Goal: Browse casually

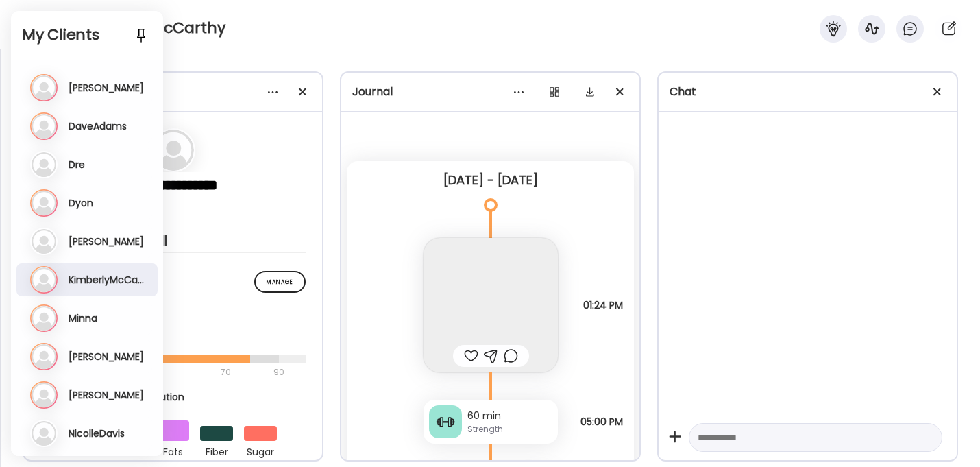
scroll to position [5913, 0]
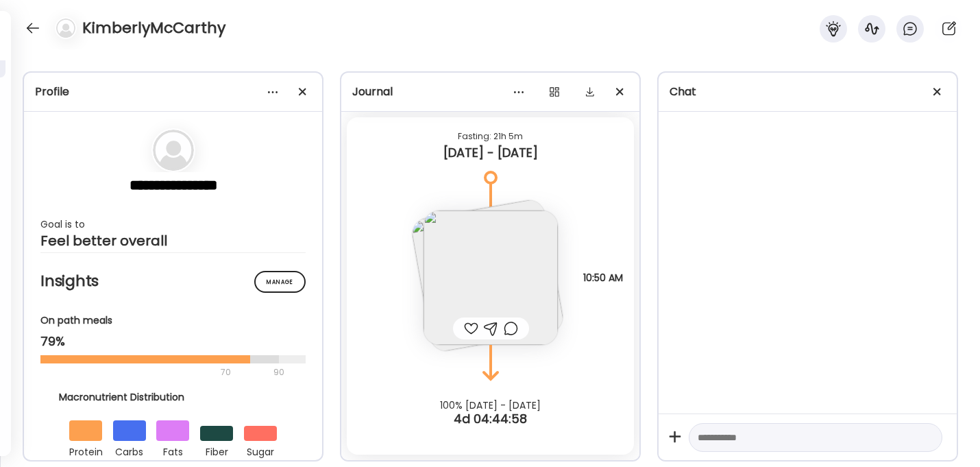
click at [326, 22] on div "KimberlyMcCarthy" at bounding box center [490, 24] width 980 height 49
click at [32, 27] on div at bounding box center [33, 28] width 22 height 22
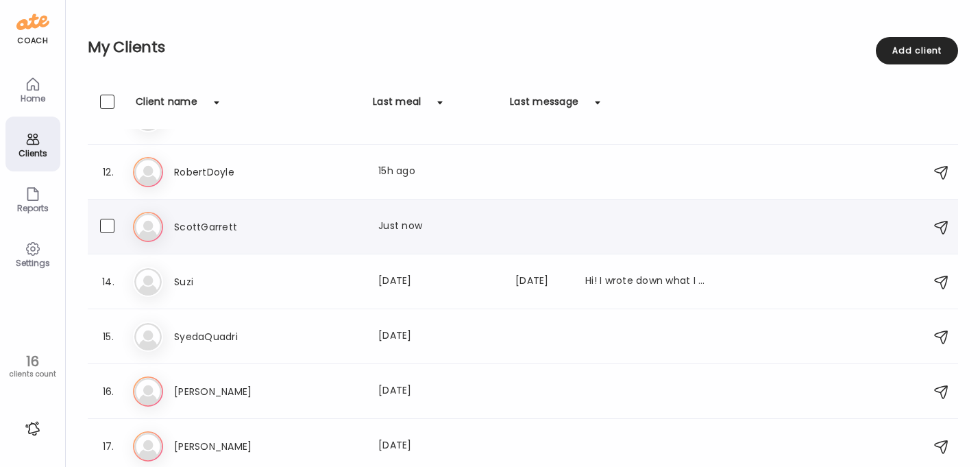
click at [215, 221] on h3 "ScottGarrett" at bounding box center [234, 227] width 121 height 16
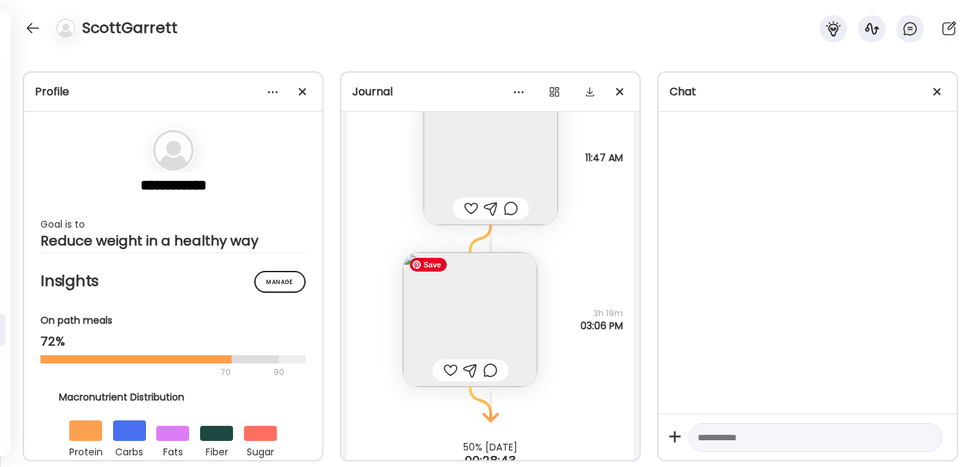
scroll to position [11764, 0]
click at [507, 169] on img at bounding box center [491, 156] width 134 height 134
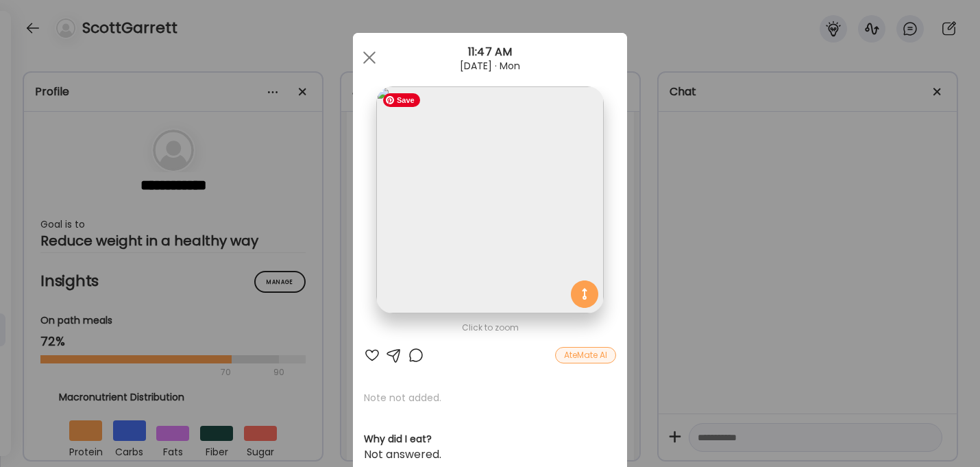
click at [506, 229] on img at bounding box center [489, 199] width 227 height 227
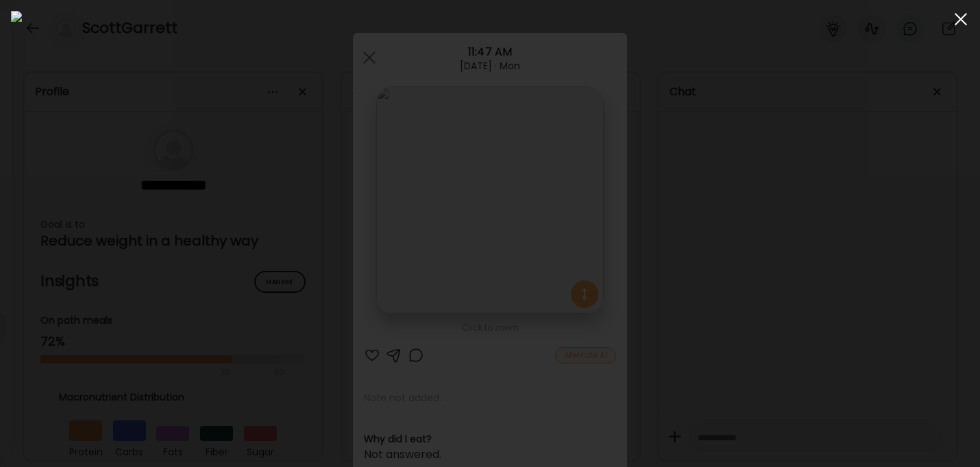
click at [966, 18] on div at bounding box center [960, 18] width 27 height 27
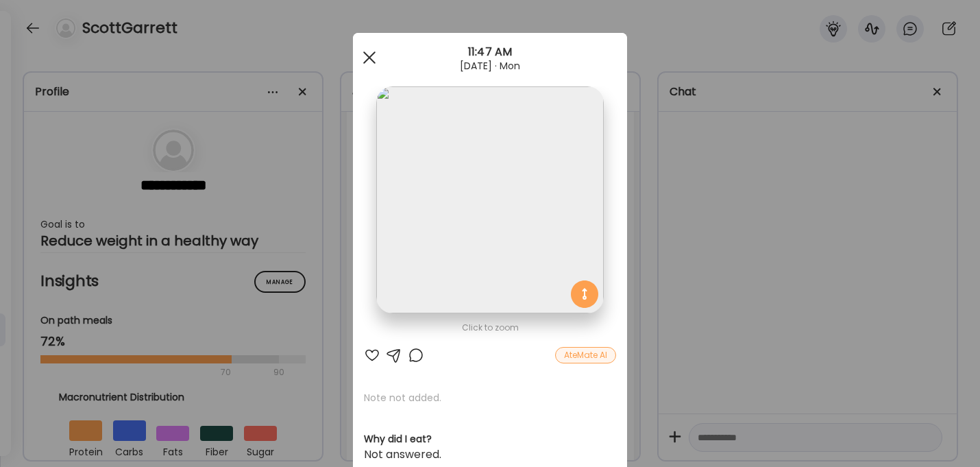
click at [363, 55] on div at bounding box center [369, 57] width 27 height 27
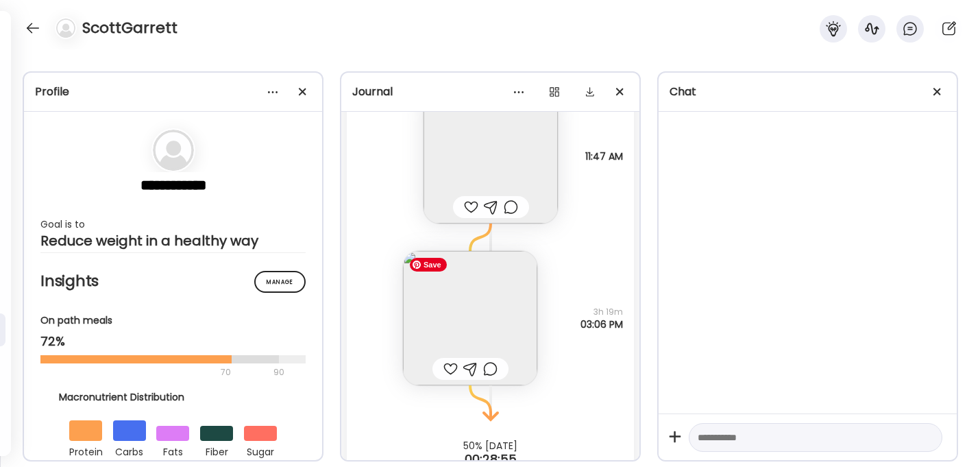
click at [477, 310] on img at bounding box center [470, 318] width 134 height 134
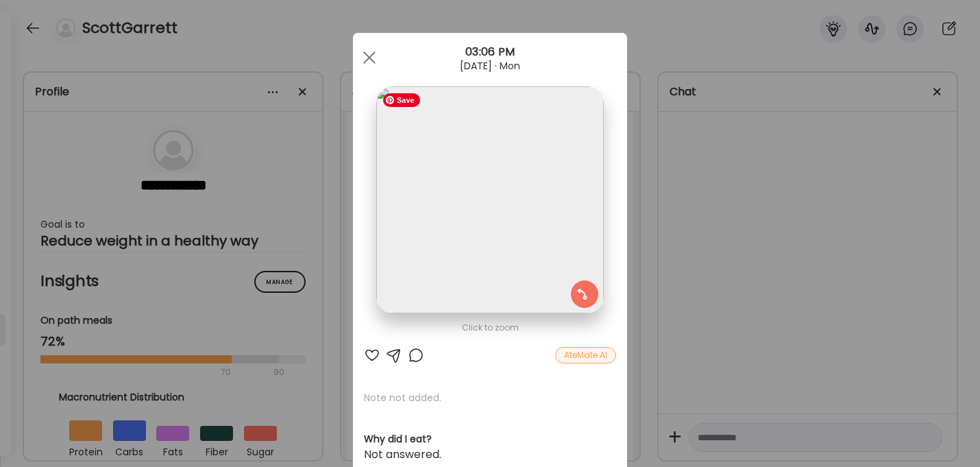
click at [478, 228] on img at bounding box center [489, 199] width 227 height 227
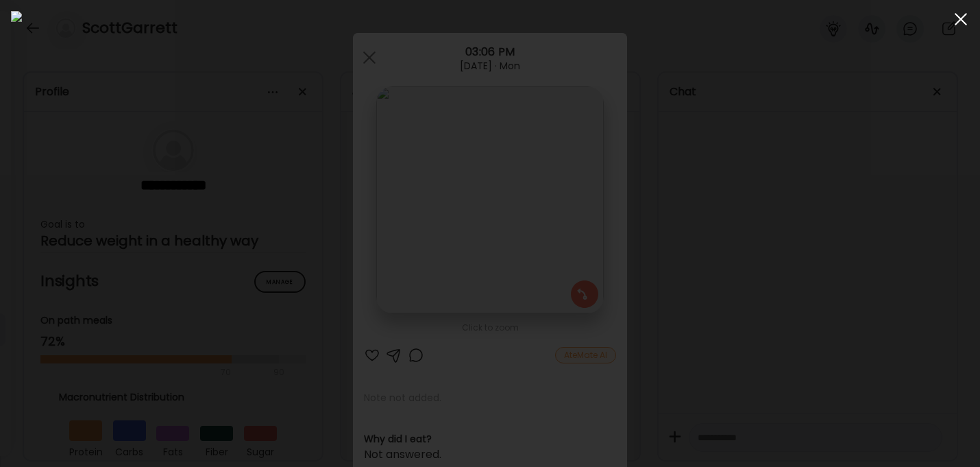
click at [959, 21] on span at bounding box center [961, 19] width 12 height 12
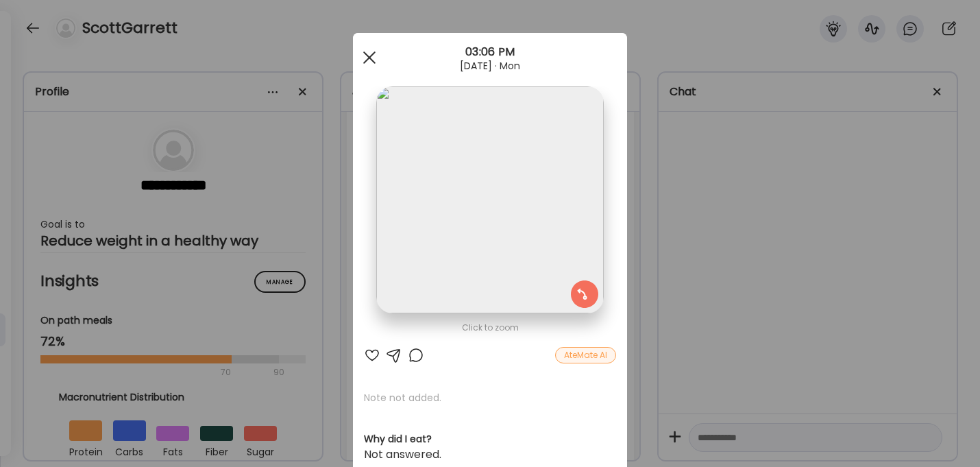
click at [370, 56] on span at bounding box center [369, 57] width 12 height 12
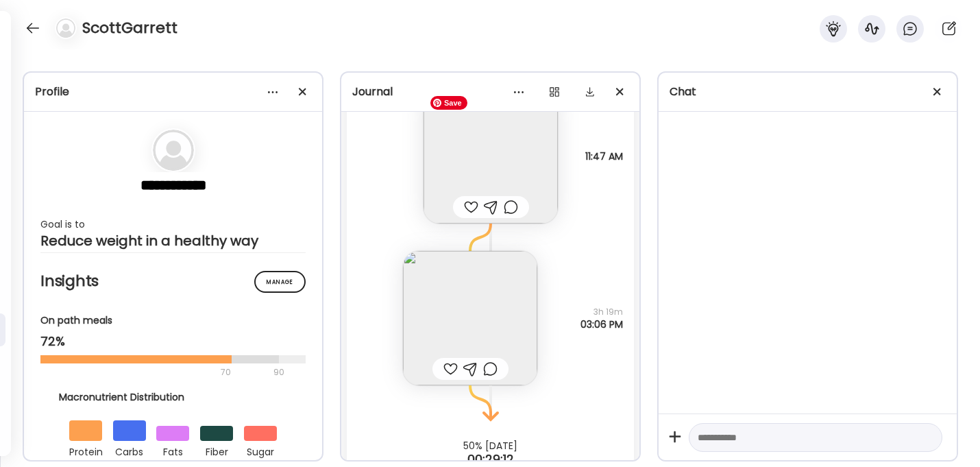
click at [504, 163] on img at bounding box center [491, 156] width 134 height 134
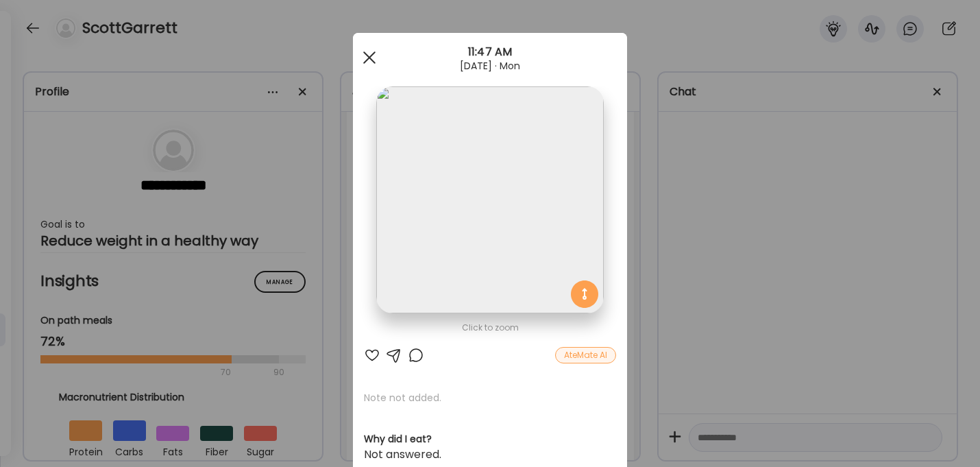
click at [368, 52] on div at bounding box center [369, 57] width 27 height 27
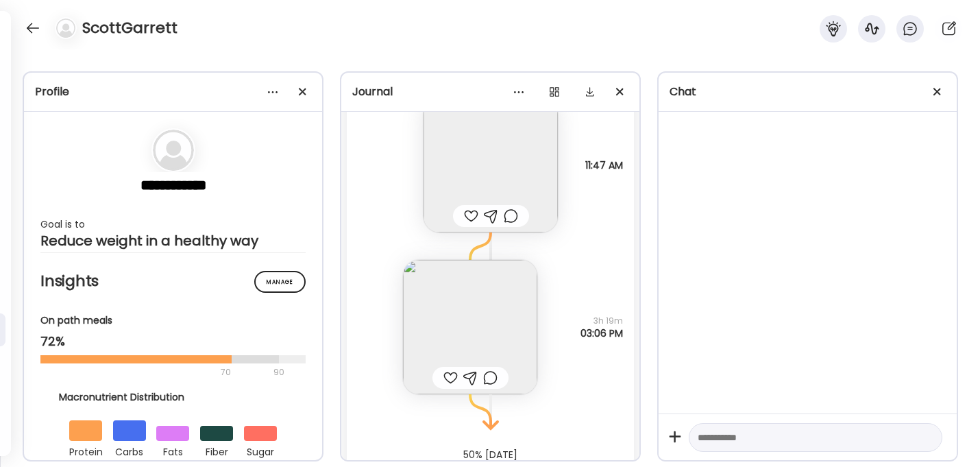
scroll to position [11805, 0]
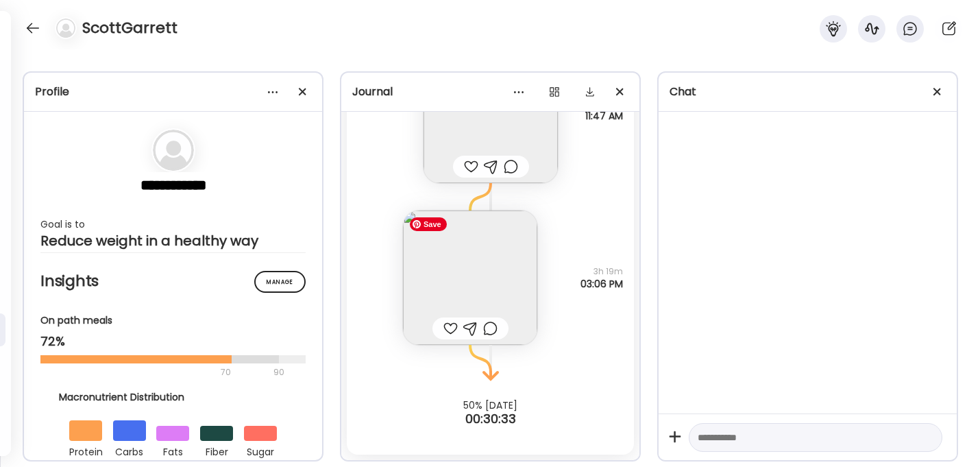
click at [521, 285] on img at bounding box center [470, 277] width 134 height 134
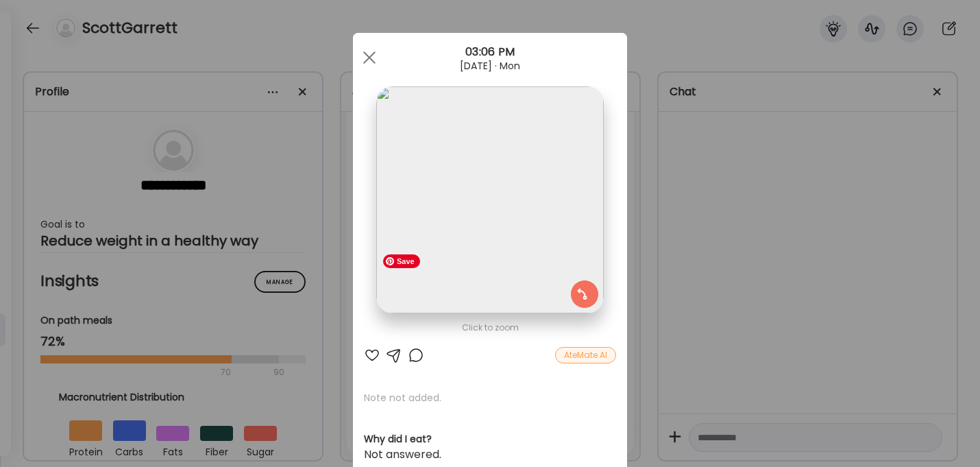
click at [522, 249] on img at bounding box center [489, 199] width 227 height 227
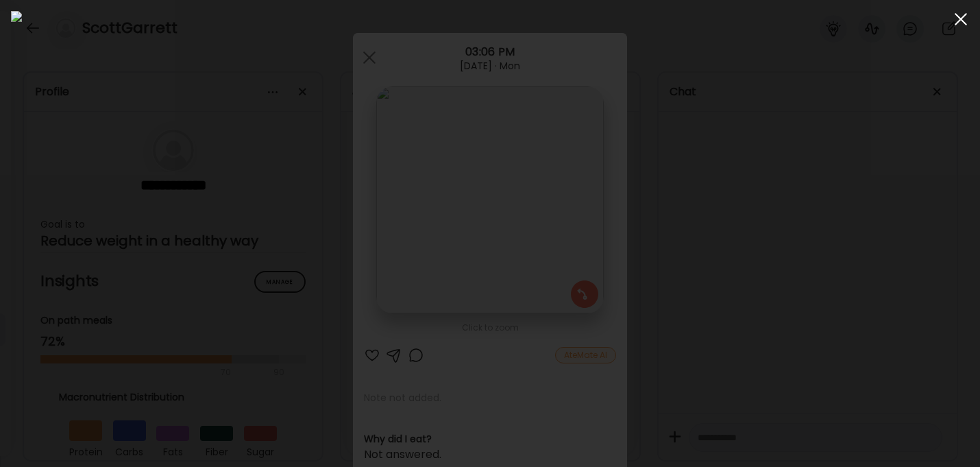
click at [962, 16] on span at bounding box center [961, 19] width 12 height 12
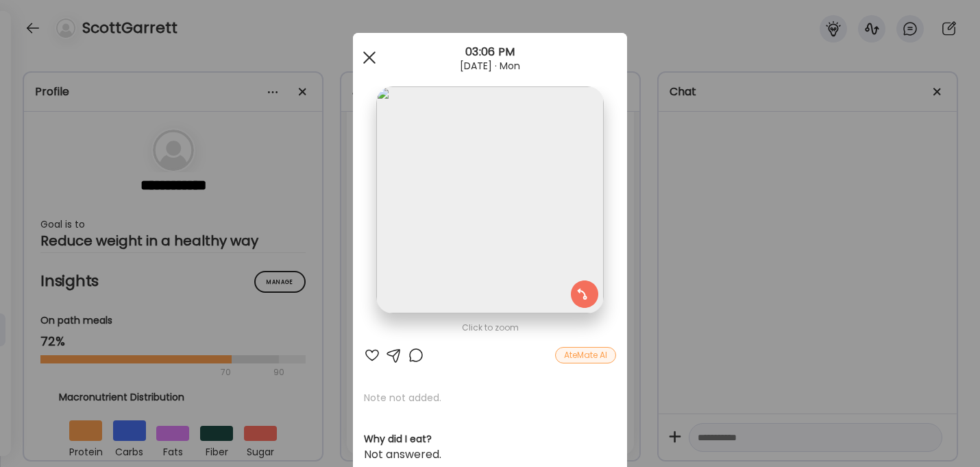
click at [369, 56] on span at bounding box center [369, 57] width 12 height 12
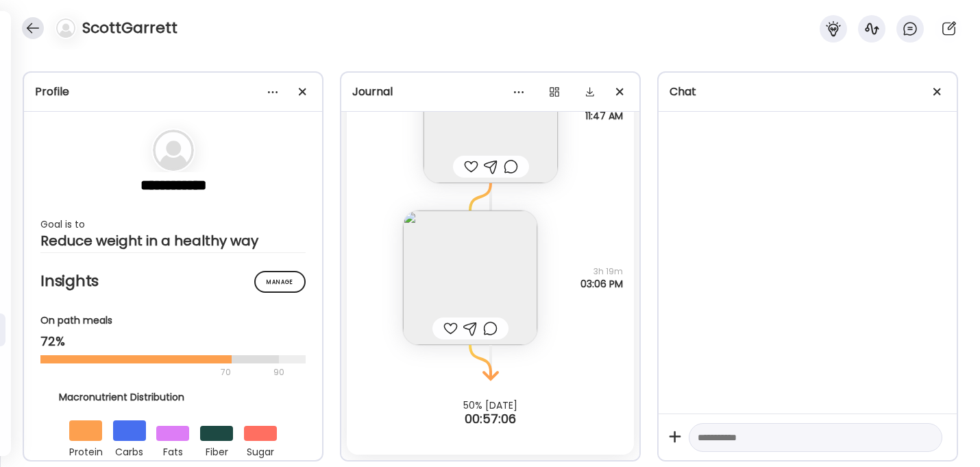
click at [31, 22] on div at bounding box center [33, 28] width 22 height 22
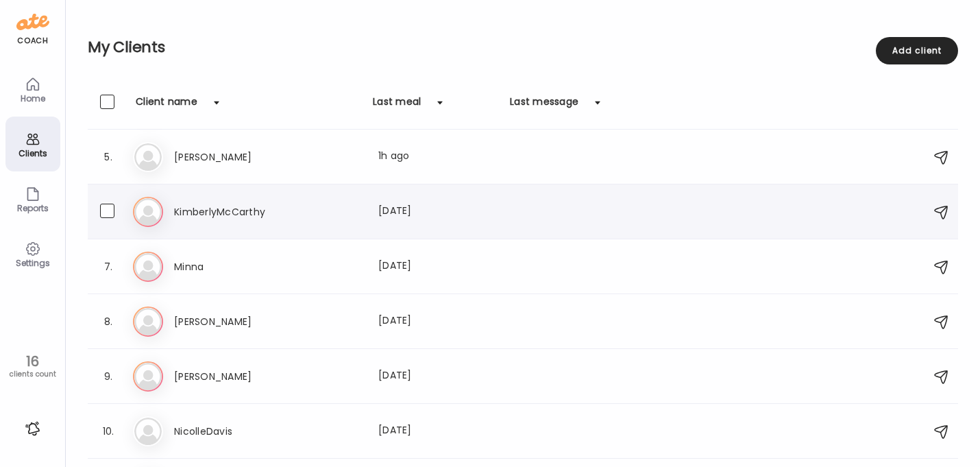
click at [228, 225] on div "Ki KimberlyMcCarthy Last meal: [DATE]" at bounding box center [525, 212] width 784 height 30
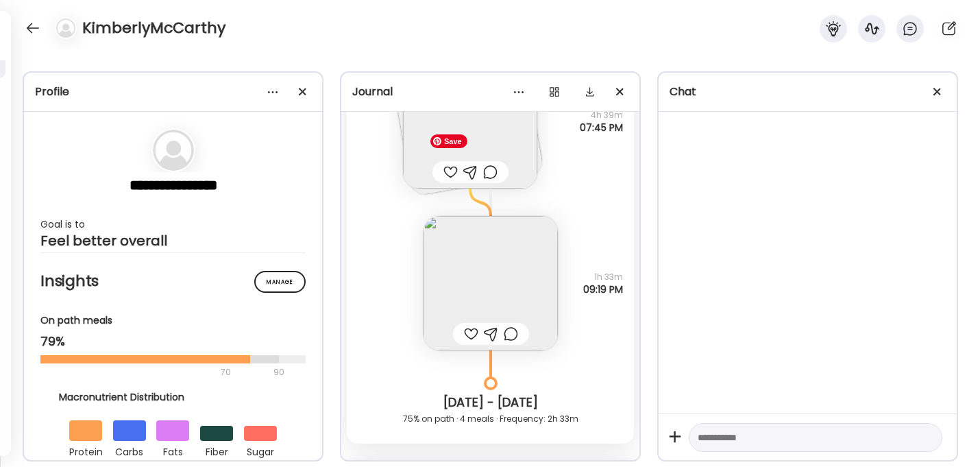
scroll to position [4892, 0]
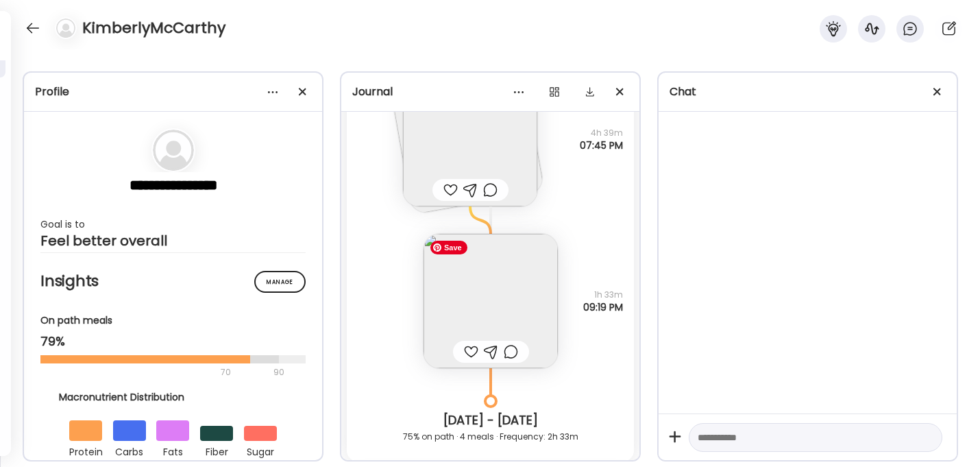
click at [493, 302] on img at bounding box center [491, 301] width 134 height 134
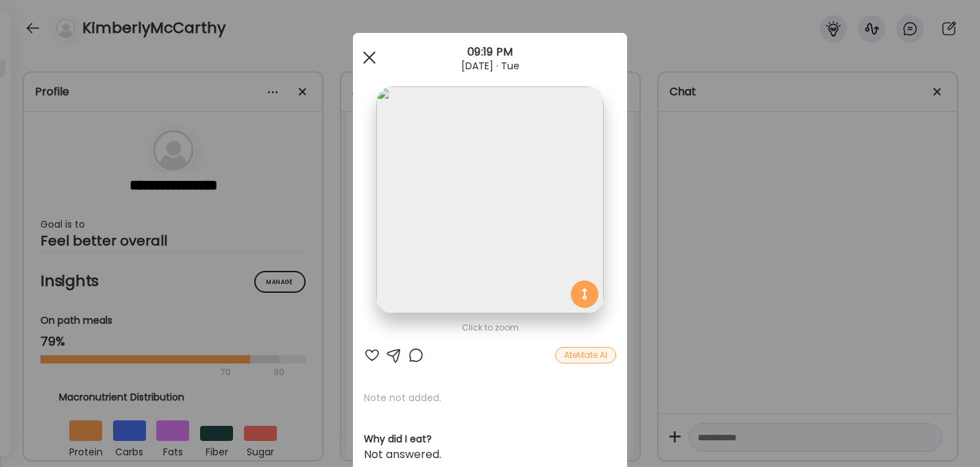
click at [371, 55] on span at bounding box center [369, 57] width 12 height 12
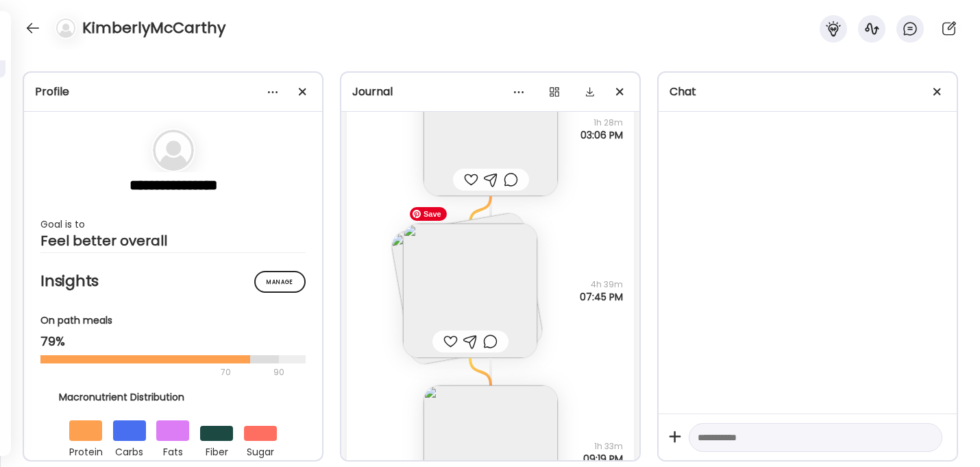
scroll to position [4739, 0]
click at [461, 262] on img at bounding box center [470, 292] width 134 height 134
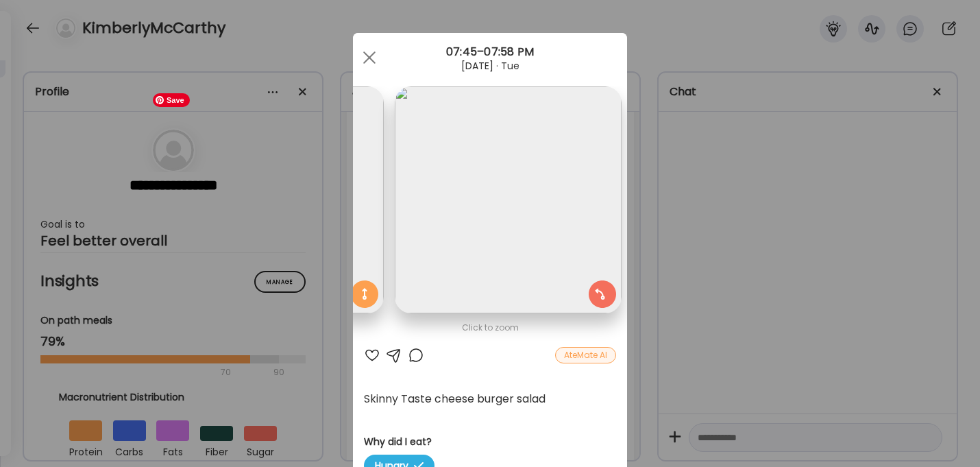
click at [358, 220] on img at bounding box center [270, 199] width 227 height 227
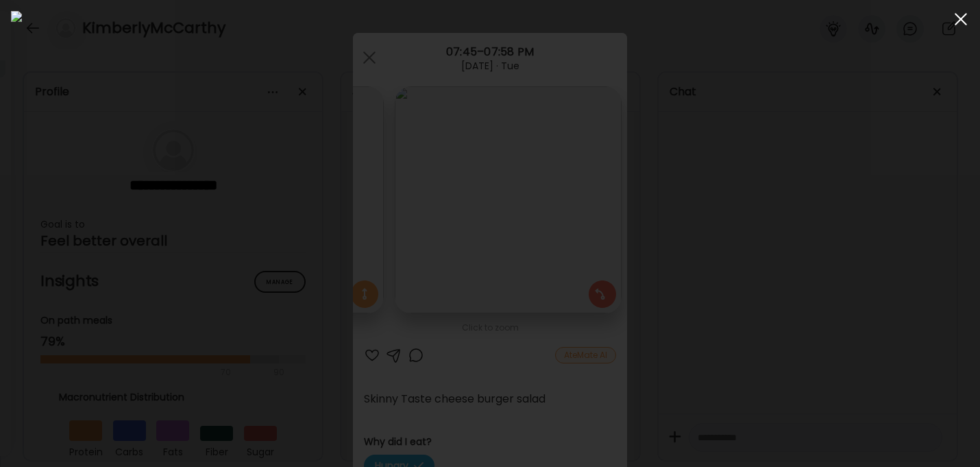
click at [963, 14] on div at bounding box center [960, 18] width 27 height 27
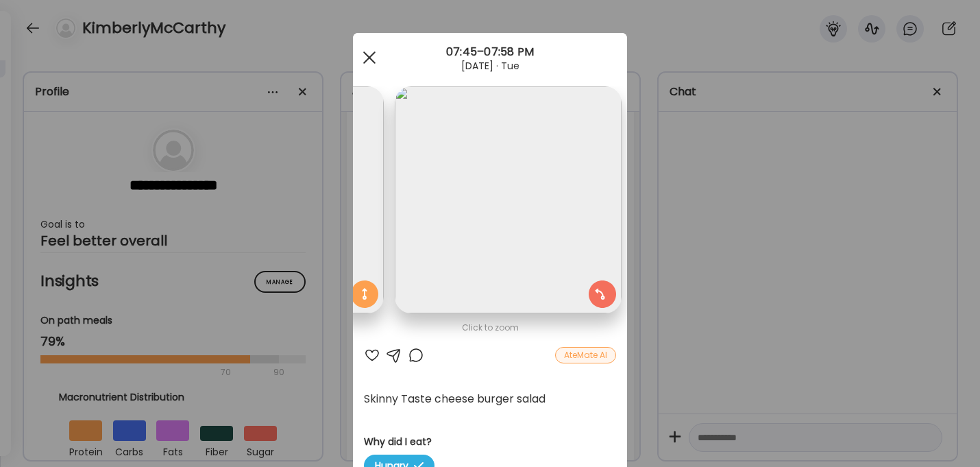
click at [368, 53] on div at bounding box center [369, 57] width 27 height 27
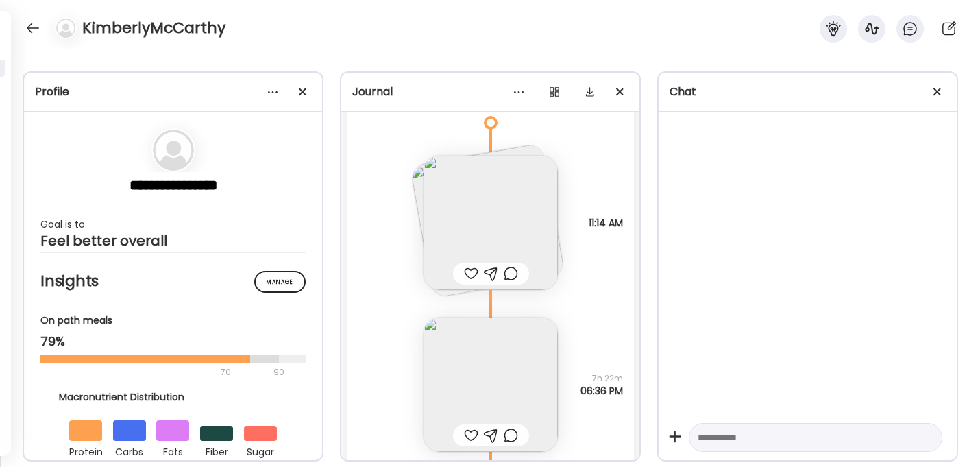
scroll to position [3987, 0]
click at [495, 200] on img at bounding box center [491, 222] width 134 height 134
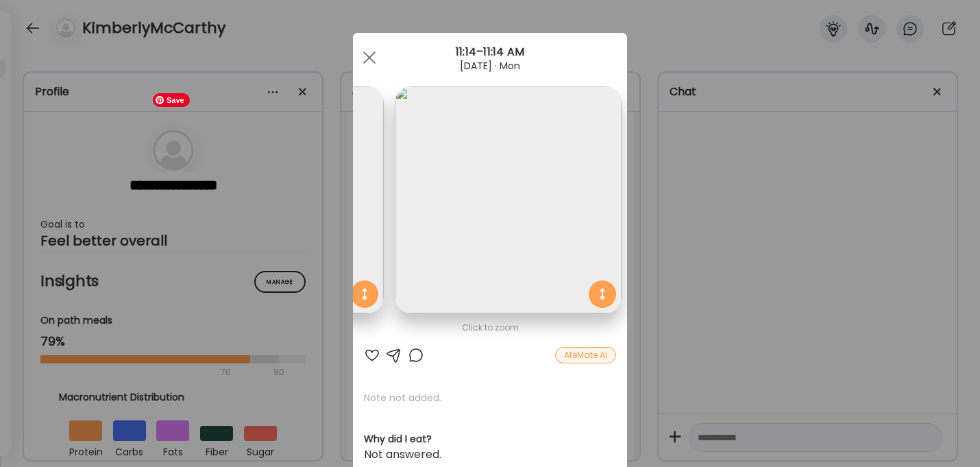
click at [365, 188] on img at bounding box center [270, 199] width 227 height 227
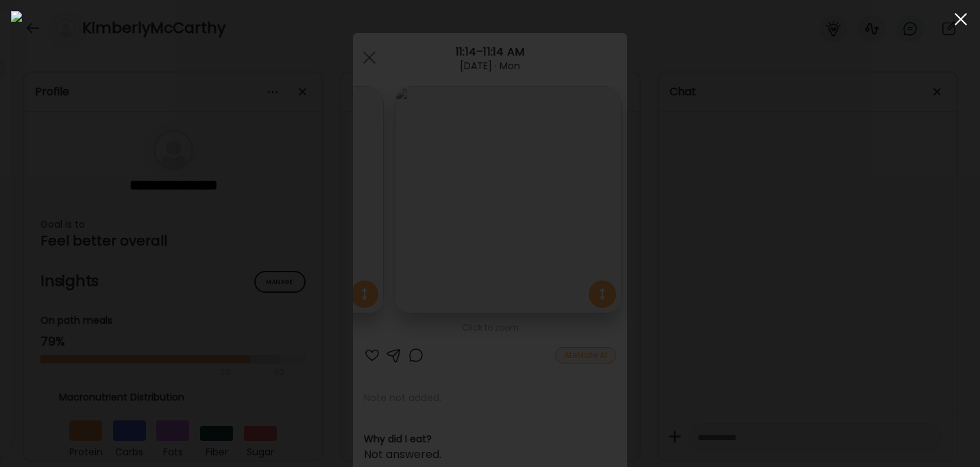
click at [967, 22] on div at bounding box center [960, 18] width 27 height 27
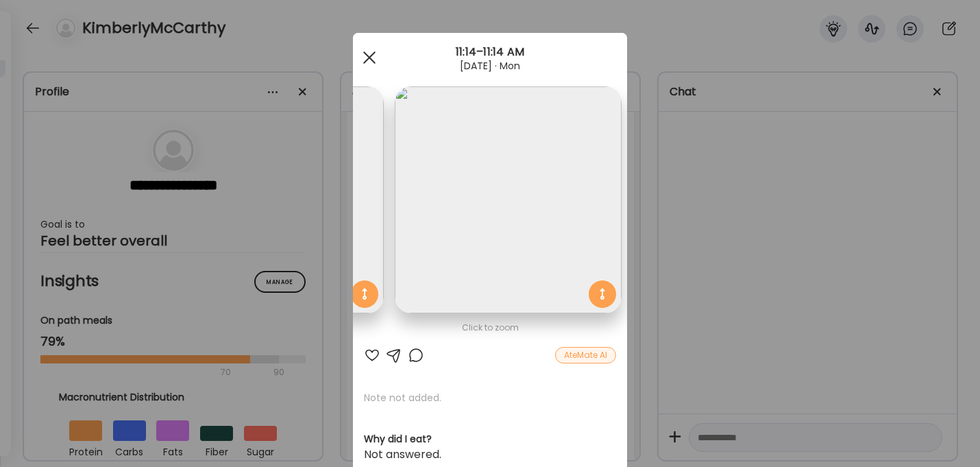
click at [370, 55] on div at bounding box center [369, 57] width 27 height 27
